Goal: Subscribe to service/newsletter

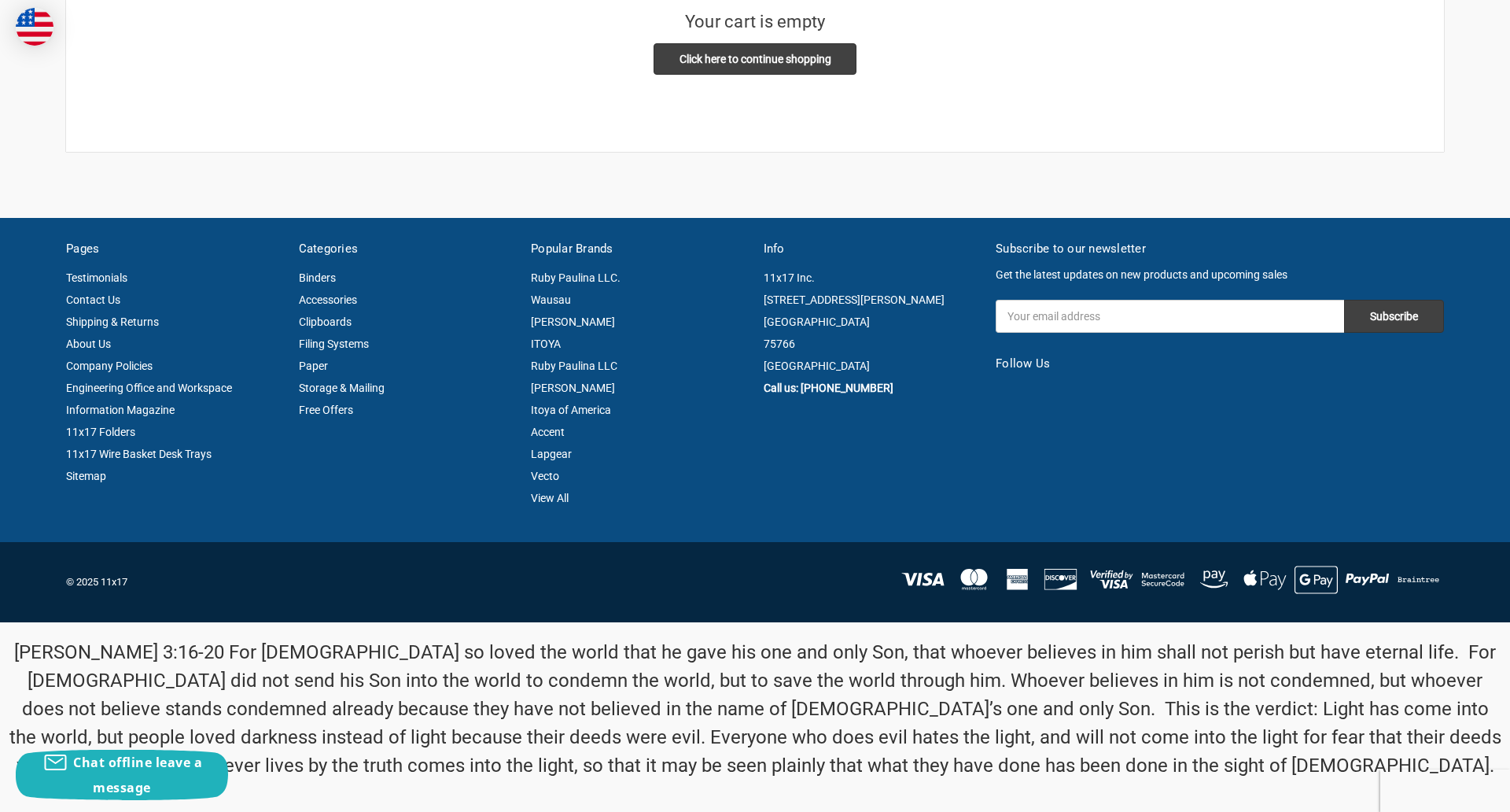
scroll to position [11, 0]
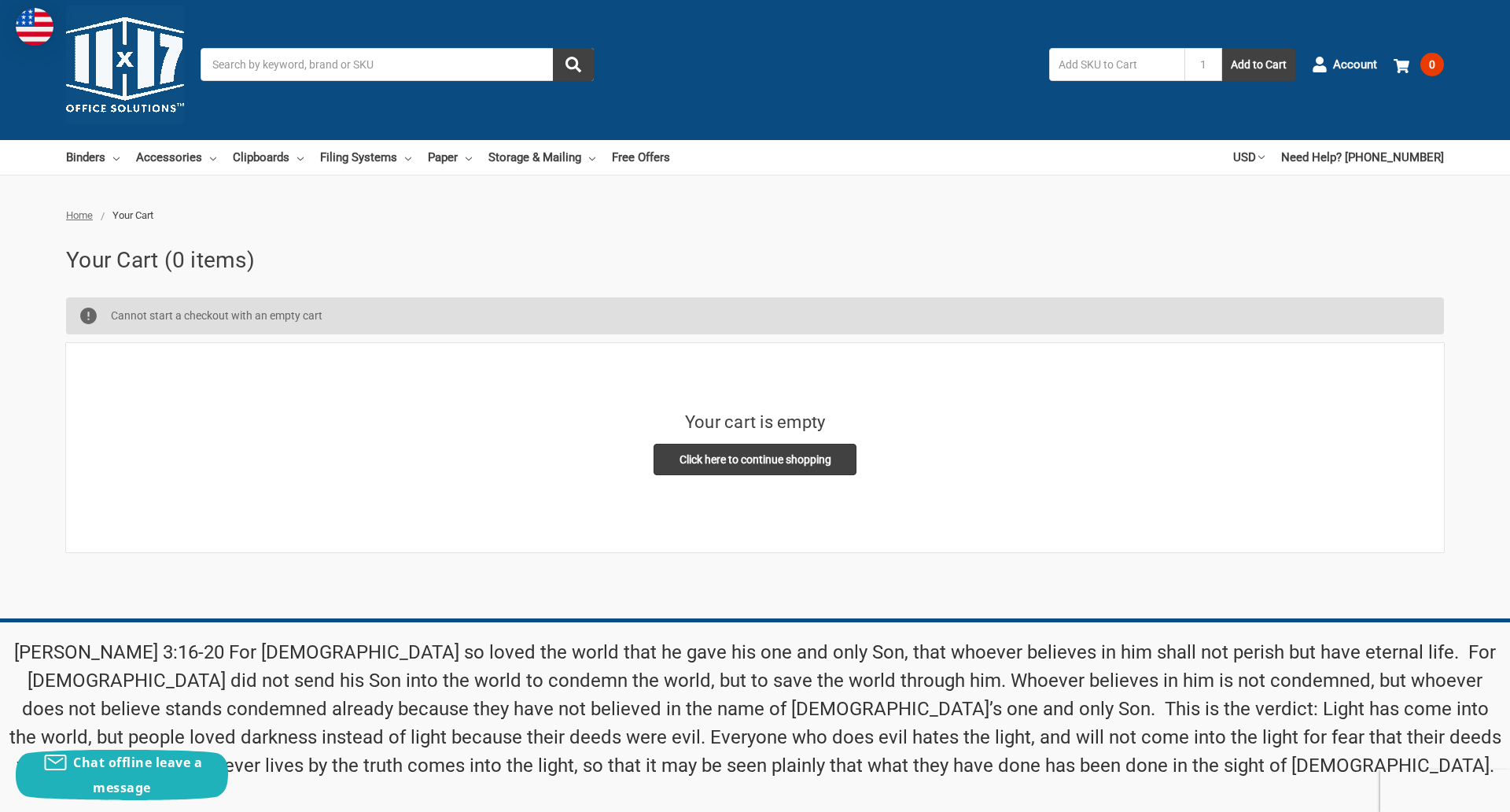
click at [1170, 700] on input "Email Address" at bounding box center [1170, 716] width 348 height 33
type input "reflectiz@bigcommerce.com"
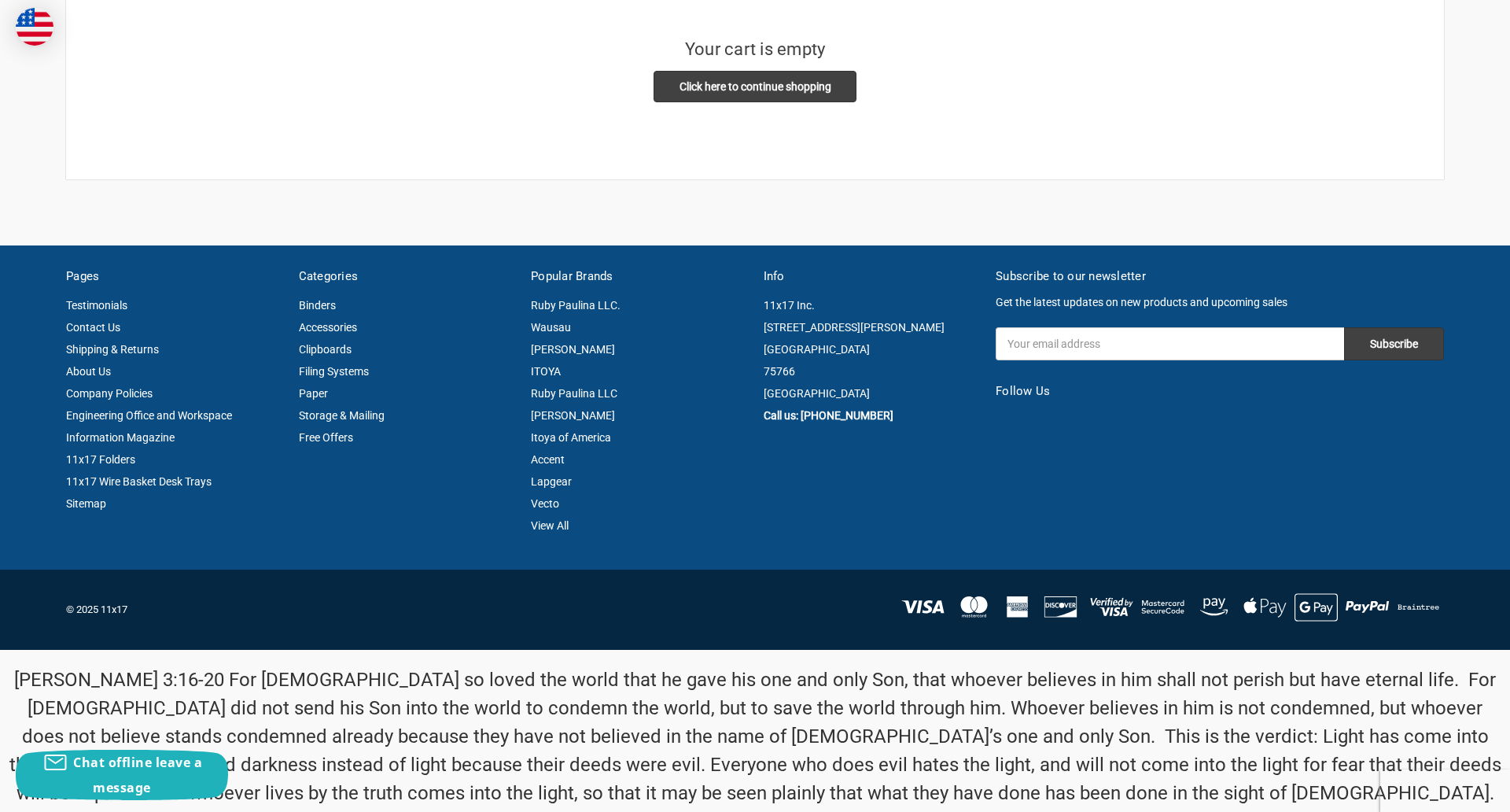
scroll to position [411, 0]
